Goal: Task Accomplishment & Management: Use online tool/utility

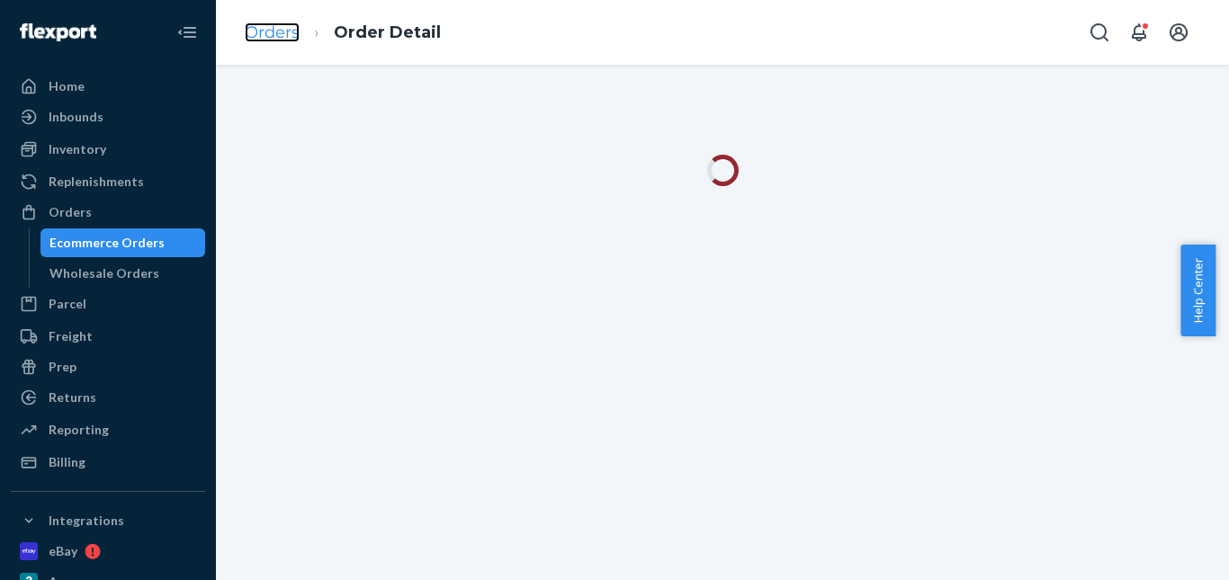
click at [279, 30] on link "Orders" at bounding box center [272, 32] width 55 height 20
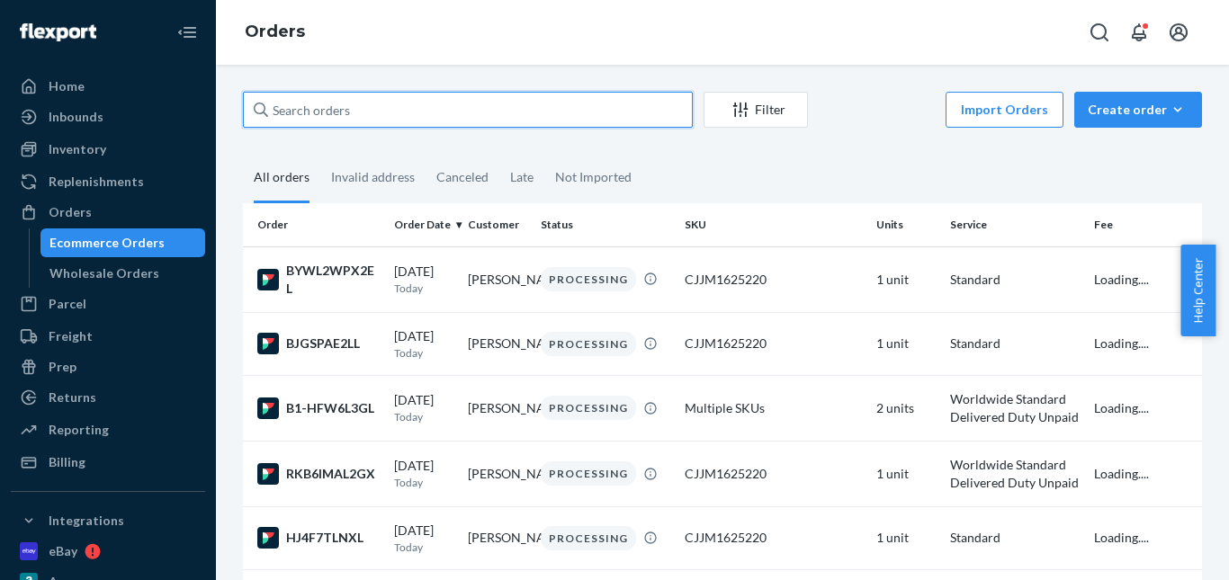
click at [377, 104] on input "text" at bounding box center [468, 110] width 450 height 36
paste input "[PERSON_NAME]"
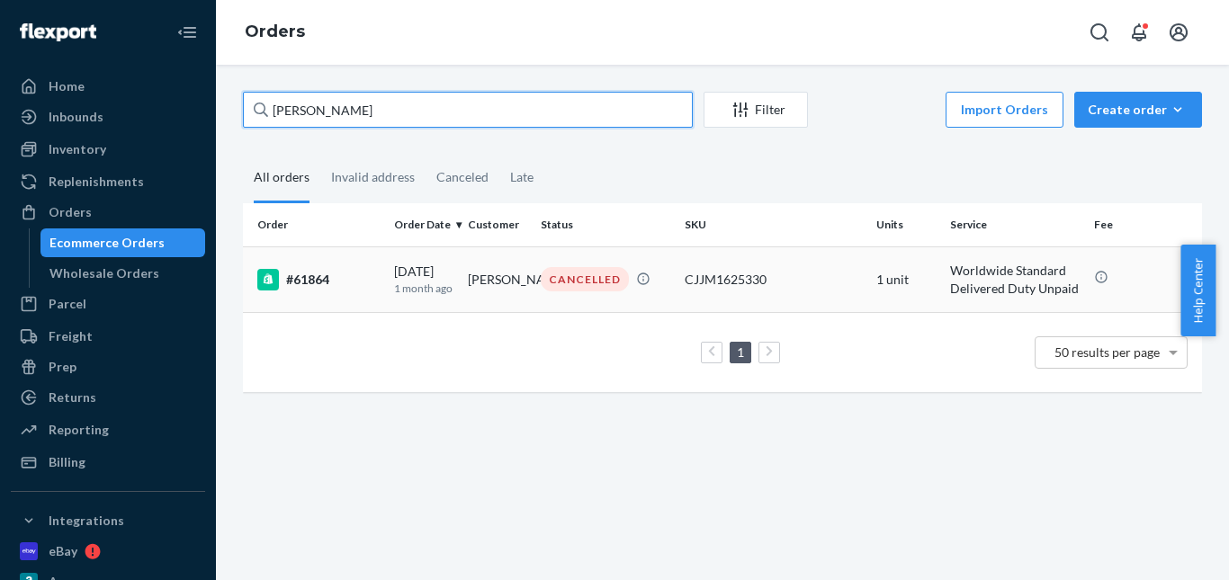
type input "[PERSON_NAME]"
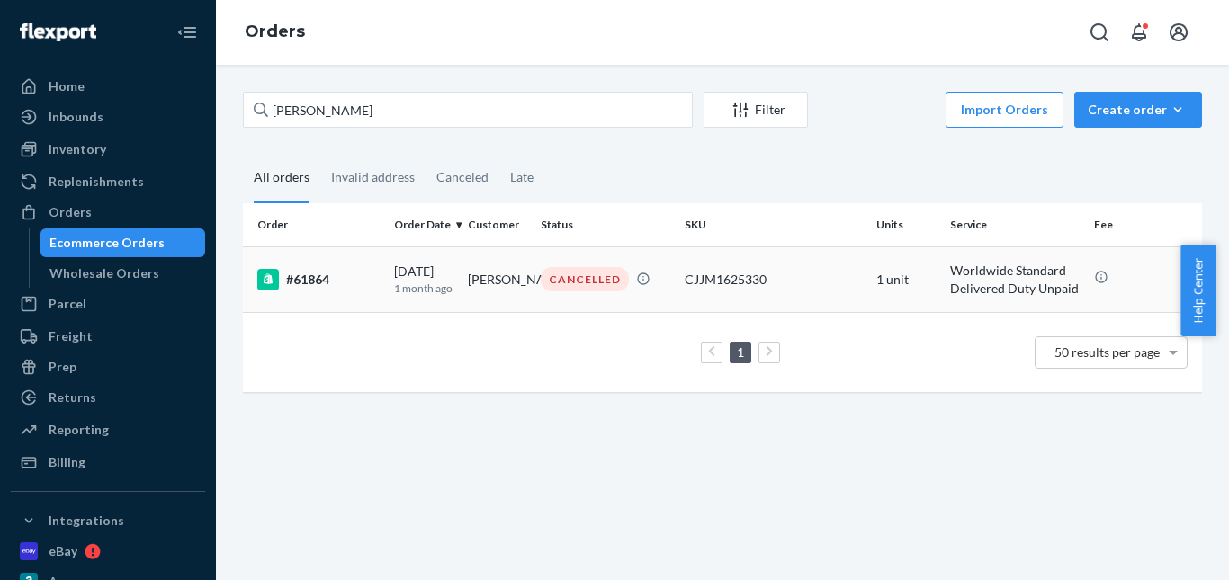
click at [561, 282] on div "CANCELLED" at bounding box center [585, 279] width 88 height 24
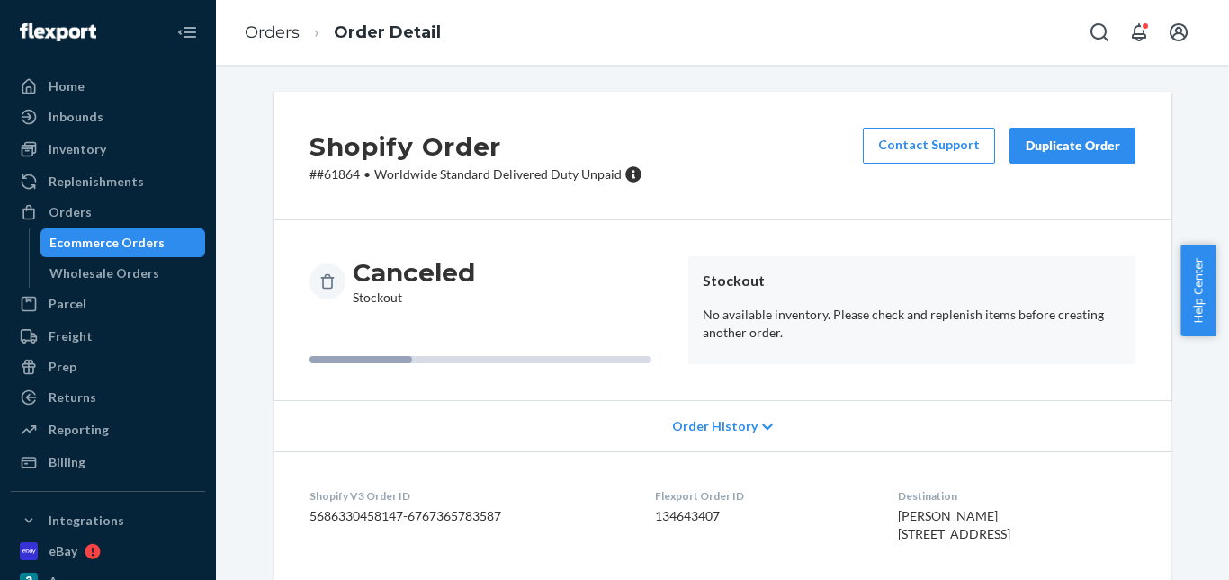
click at [1032, 136] on button "Duplicate Order" at bounding box center [1072, 146] width 126 height 36
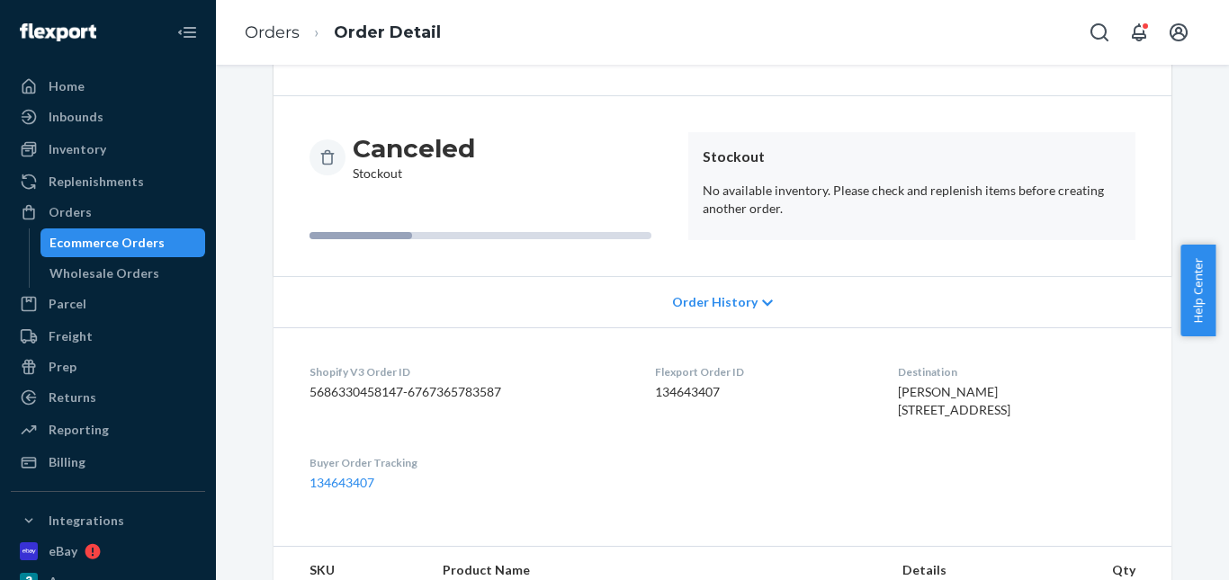
scroll to position [261, 0]
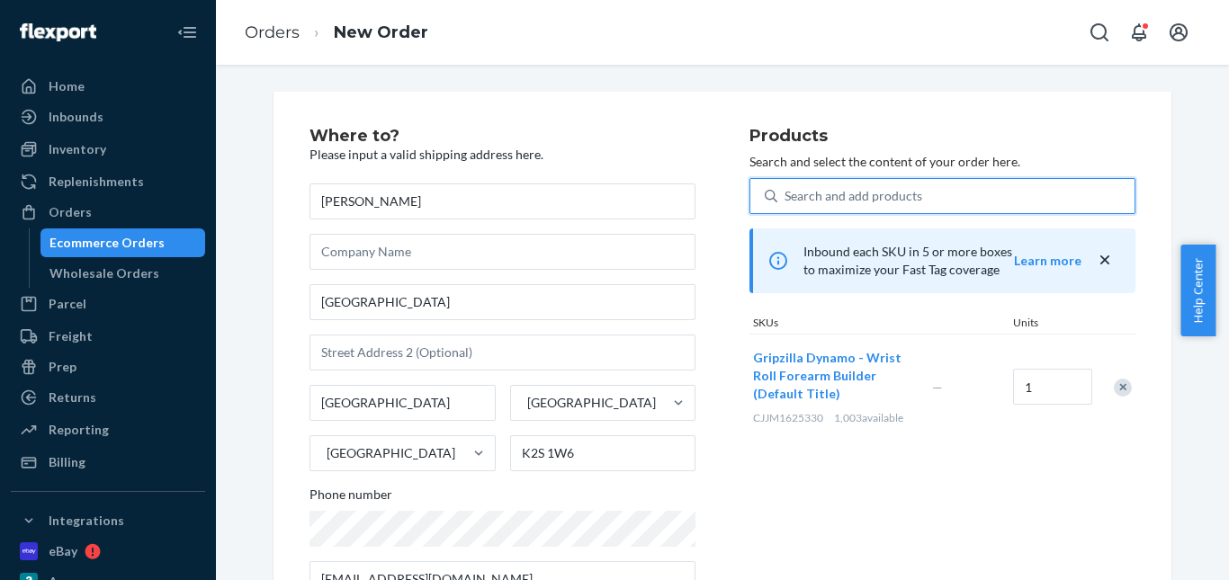
click at [855, 202] on div "Search and add products" at bounding box center [853, 196] width 138 height 18
click at [786, 202] on input "0 results available. Use Up and Down to choose options, press Enter to select t…" at bounding box center [785, 196] width 2 height 18
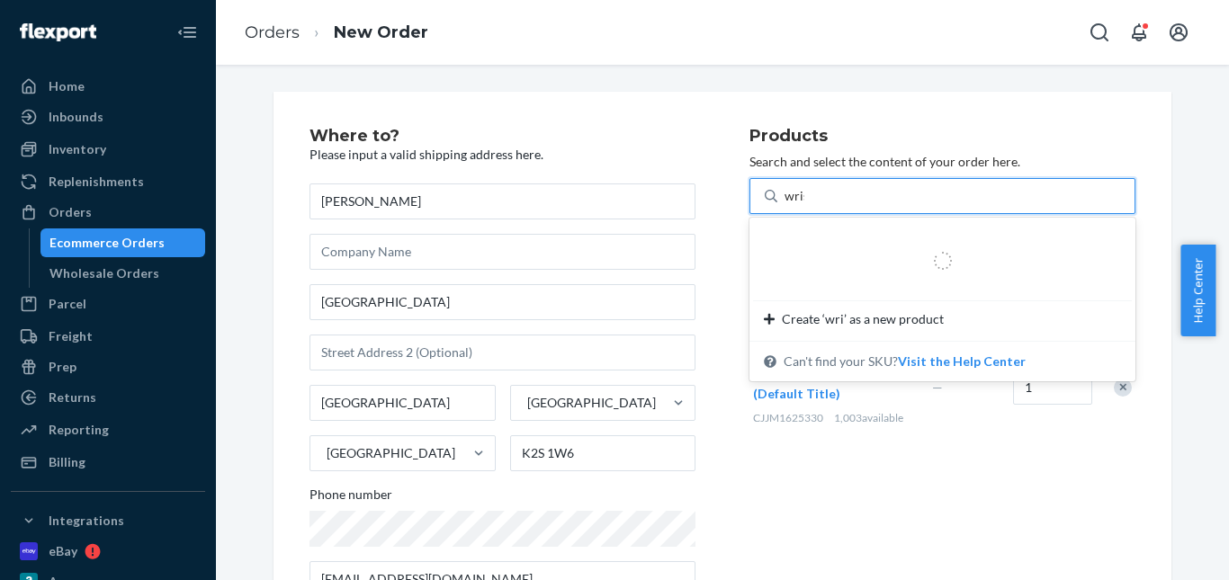
type input "wrist"
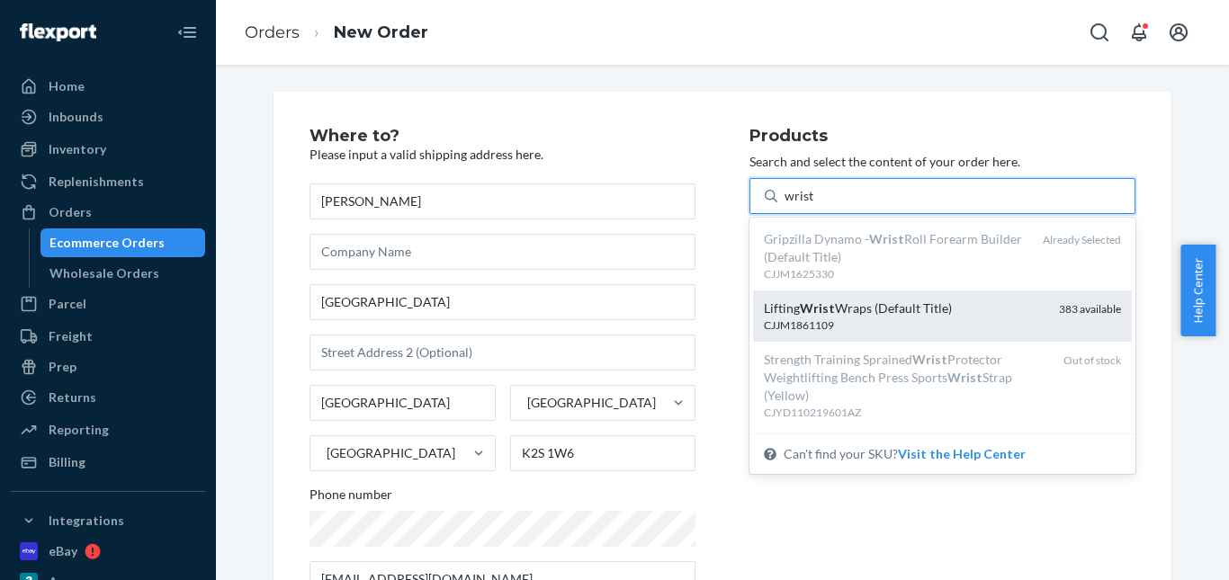
click at [887, 313] on div "Lifting Wrist Wraps (Default Title)" at bounding box center [904, 309] width 281 height 18
click at [814, 205] on input "wrist" at bounding box center [799, 196] width 30 height 18
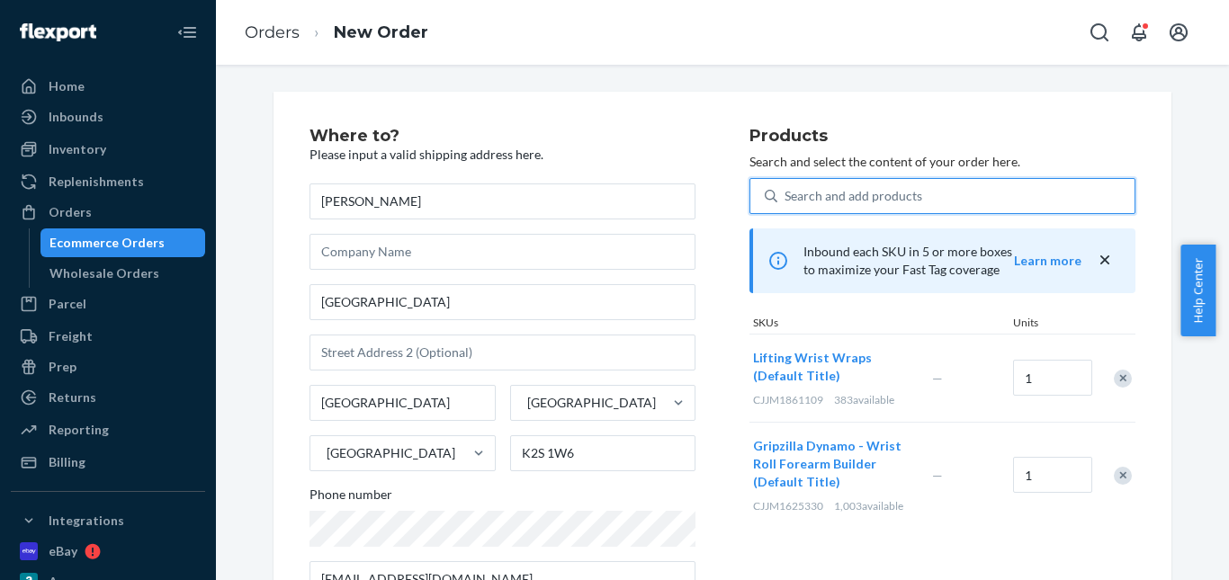
scroll to position [329, 0]
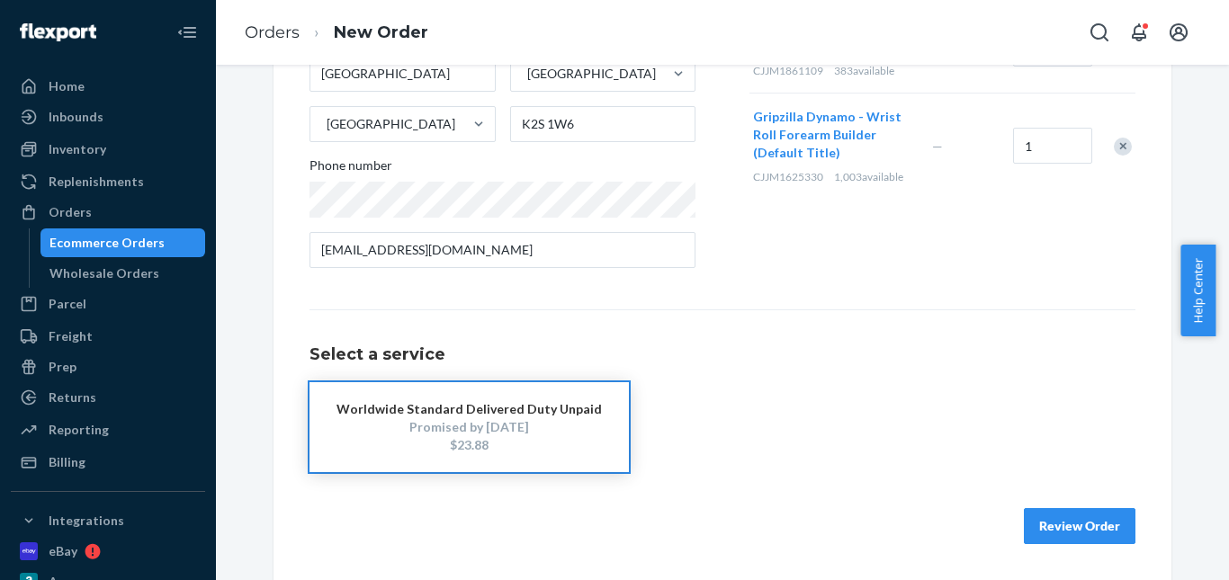
click at [1048, 521] on button "Review Order" at bounding box center [1080, 526] width 112 height 36
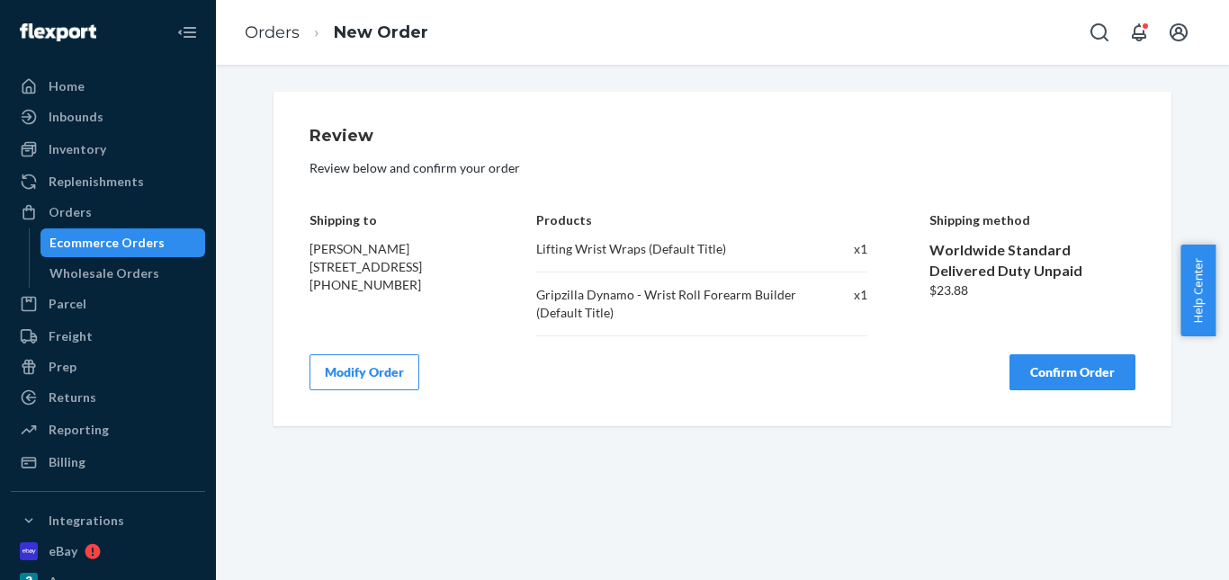
click at [1057, 380] on button "Confirm Order" at bounding box center [1072, 372] width 126 height 36
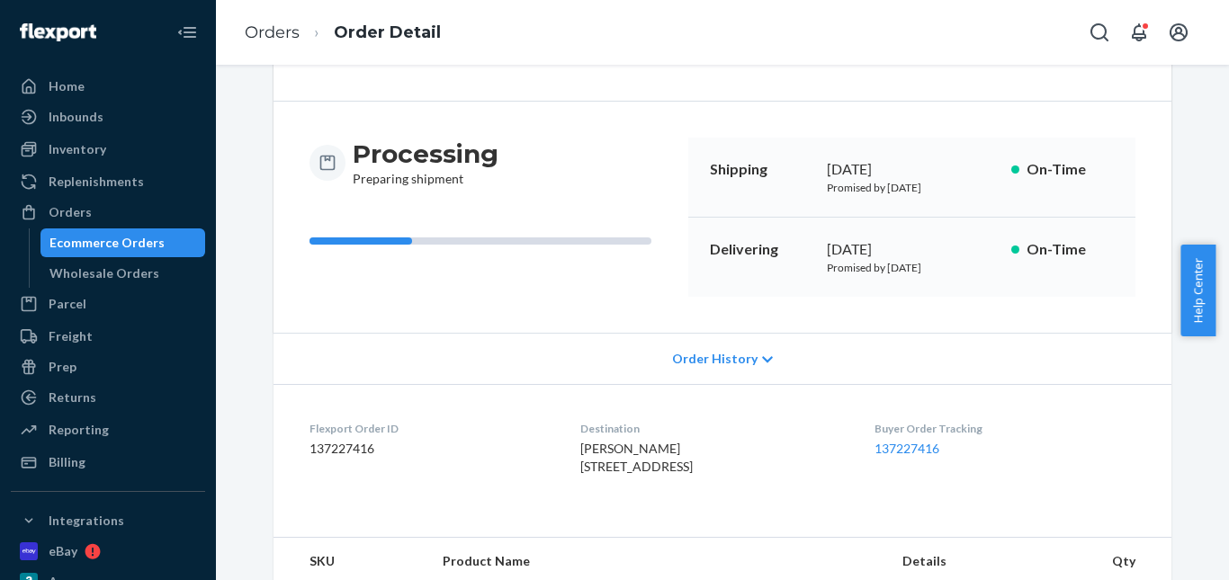
scroll to position [113, 0]
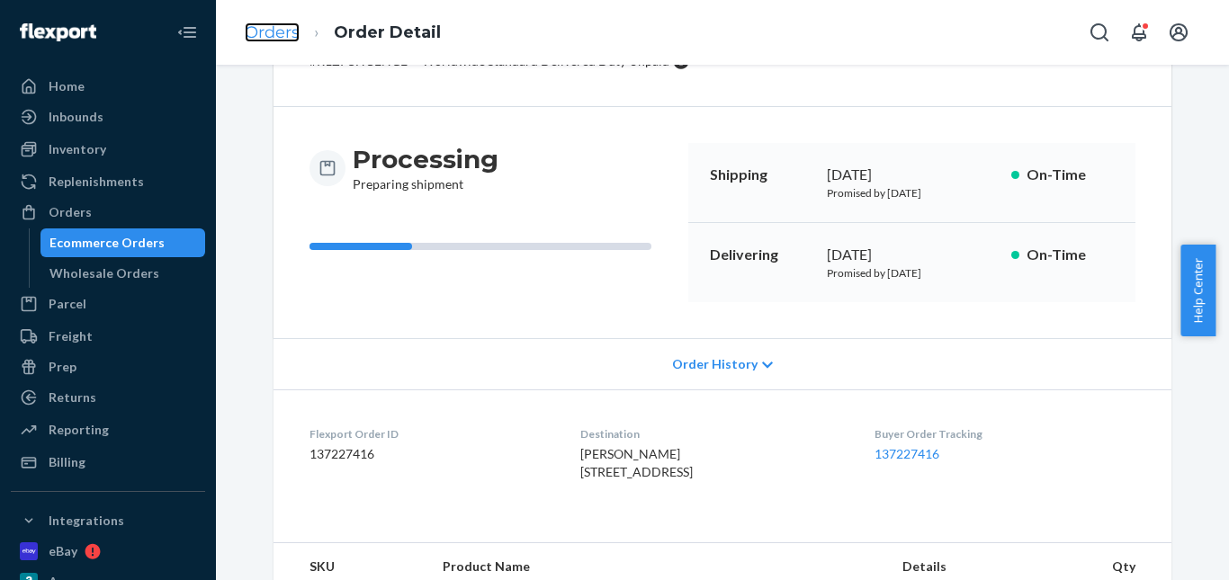
click at [287, 32] on link "Orders" at bounding box center [272, 32] width 55 height 20
